Goal: Information Seeking & Learning: Learn about a topic

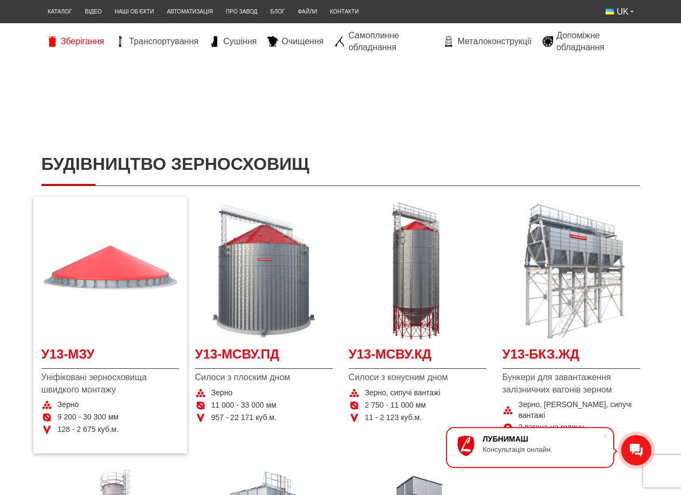
scroll to position [54, 0]
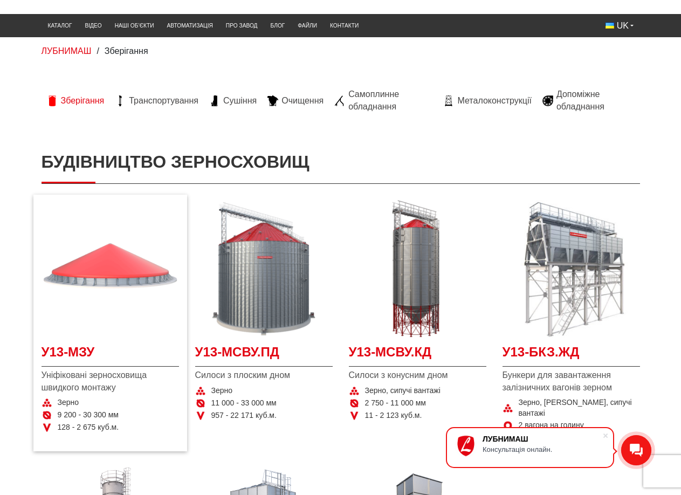
click at [124, 273] on img at bounding box center [110, 268] width 137 height 137
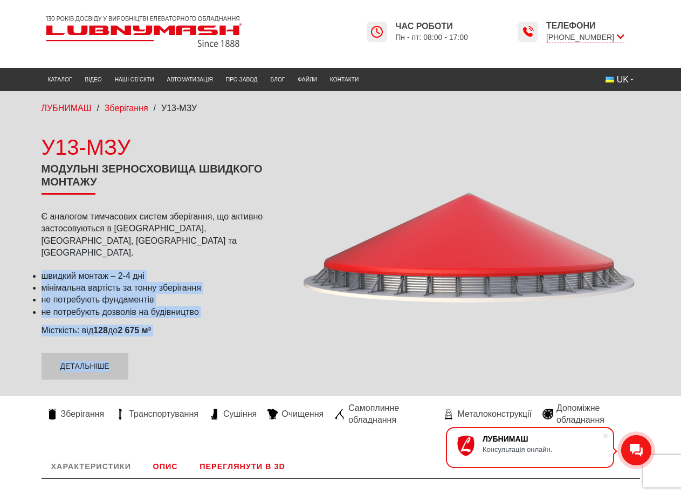
drag, startPoint x: 38, startPoint y: 264, endPoint x: 219, endPoint y: 330, distance: 192.9
click at [219, 330] on div "У13-МЗУ Модульні зерносховища швидкого монтажу Є аналогом тимчасових систем збе…" at bounding box center [161, 255] width 256 height 247
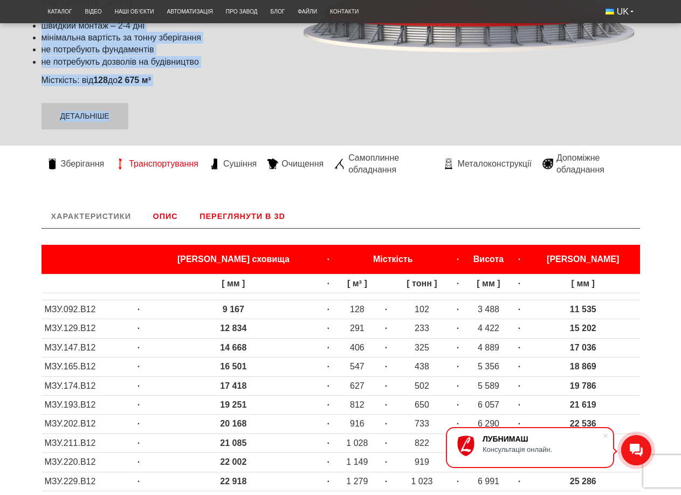
scroll to position [270, 0]
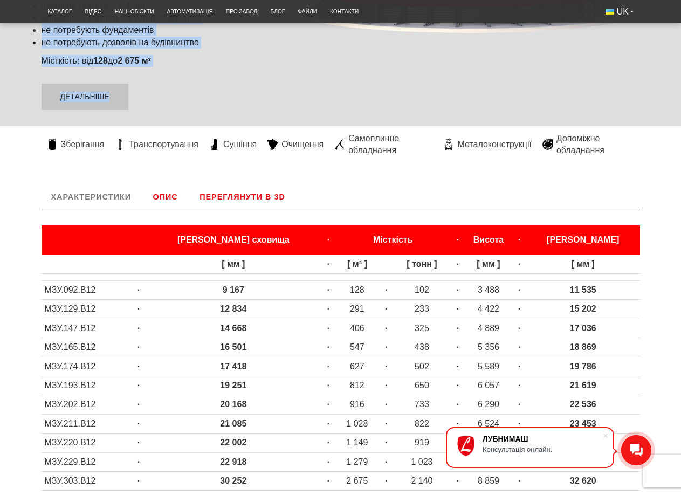
click at [237, 185] on link "Переглянути в 3D" at bounding box center [242, 197] width 105 height 24
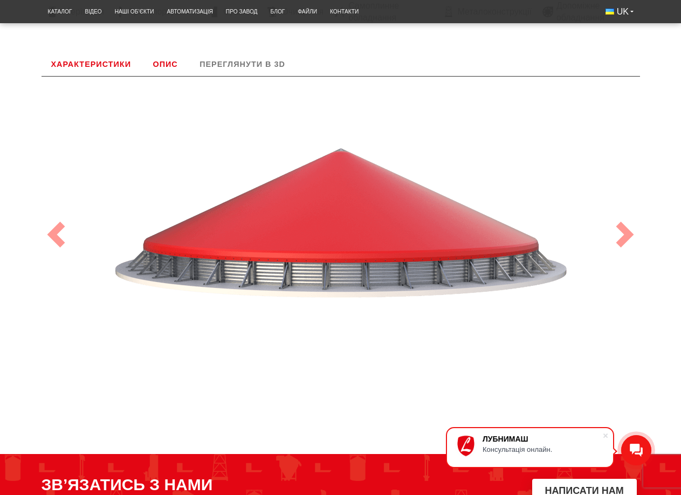
click at [245, 53] on link "Переглянути в 3D" at bounding box center [242, 64] width 105 height 24
click at [633, 222] on span at bounding box center [625, 235] width 26 height 26
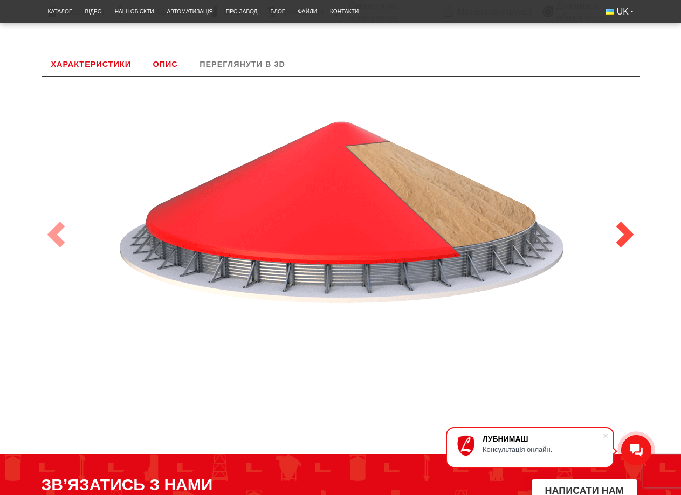
click at [623, 222] on span at bounding box center [625, 235] width 26 height 26
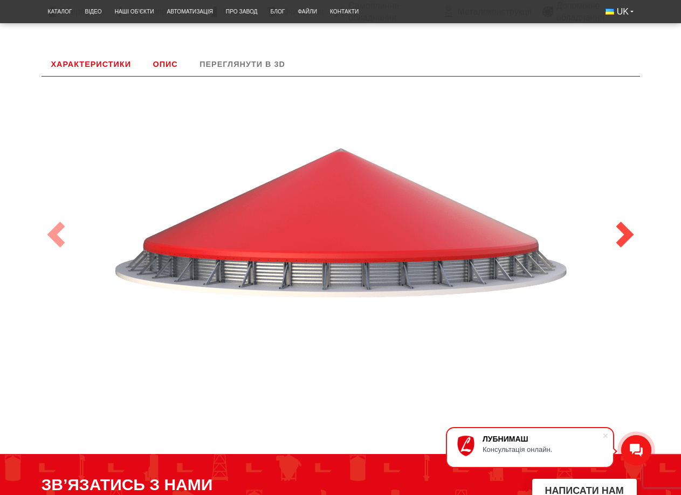
click at [624, 222] on span at bounding box center [625, 235] width 26 height 26
